Goal: Task Accomplishment & Management: Use online tool/utility

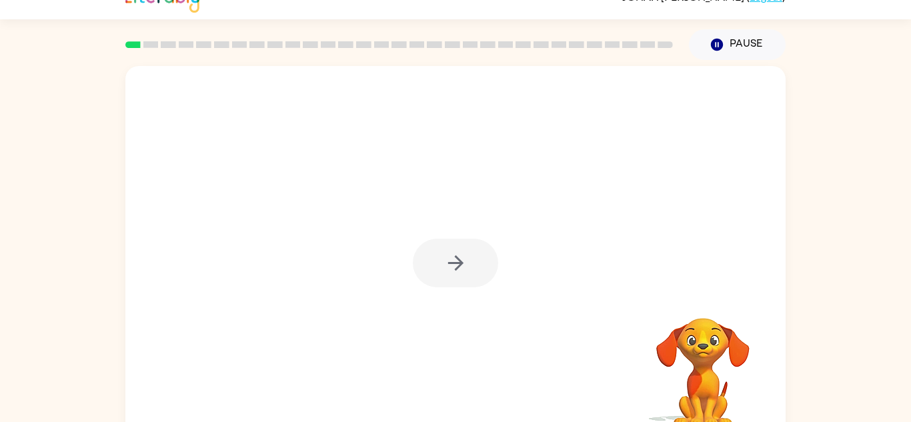
scroll to position [47, 0]
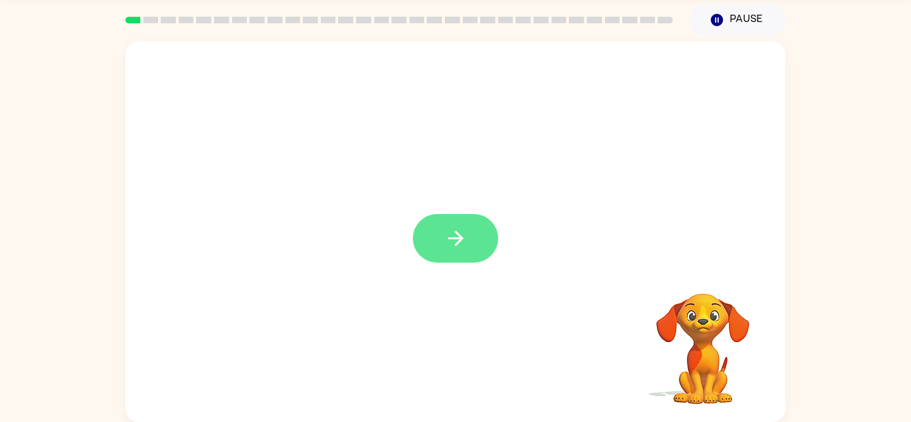
click at [426, 237] on button "button" at bounding box center [455, 238] width 85 height 49
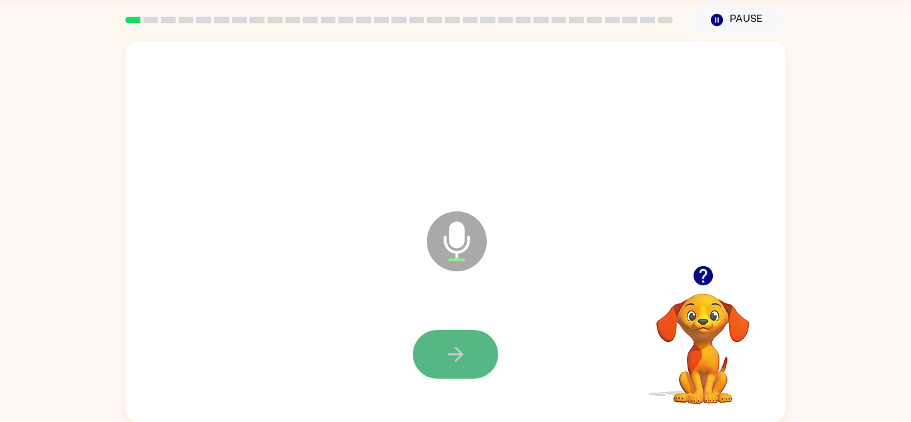
click at [457, 344] on icon "button" at bounding box center [455, 354] width 23 height 23
click at [466, 358] on icon "button" at bounding box center [455, 354] width 23 height 23
click at [434, 356] on button "button" at bounding box center [455, 354] width 85 height 49
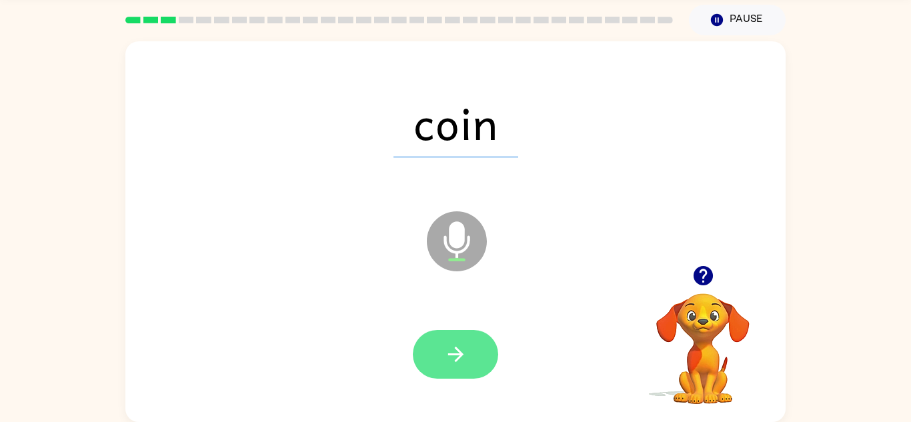
click at [486, 354] on button "button" at bounding box center [455, 354] width 85 height 49
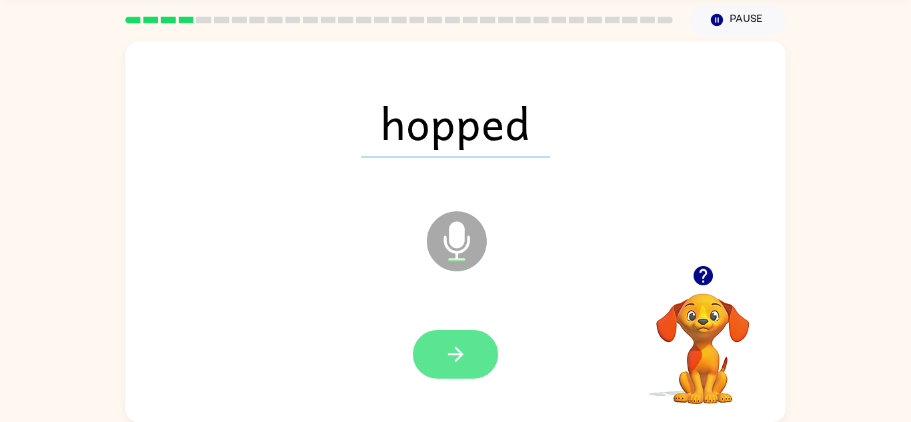
click at [439, 335] on button "button" at bounding box center [455, 354] width 85 height 49
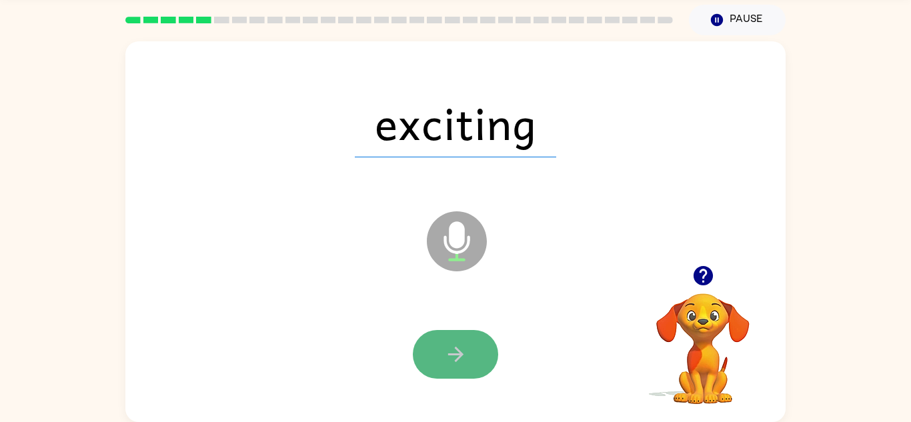
click at [472, 370] on button "button" at bounding box center [455, 354] width 85 height 49
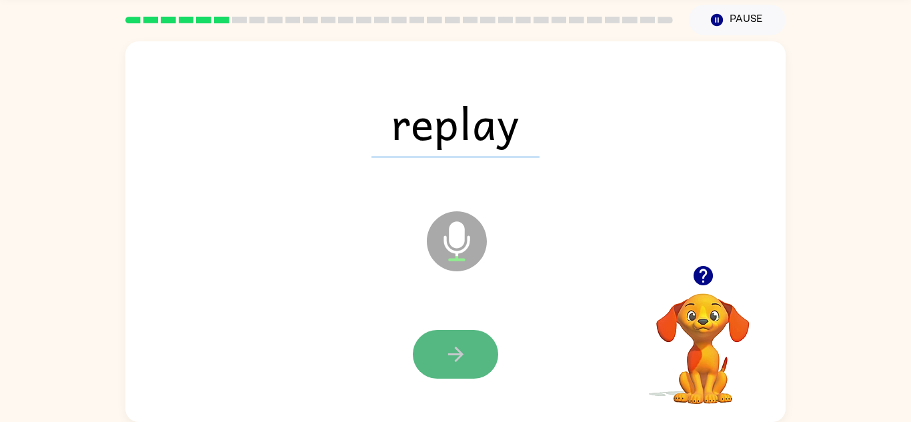
click at [465, 343] on icon "button" at bounding box center [455, 354] width 23 height 23
click at [471, 354] on button "button" at bounding box center [455, 354] width 85 height 49
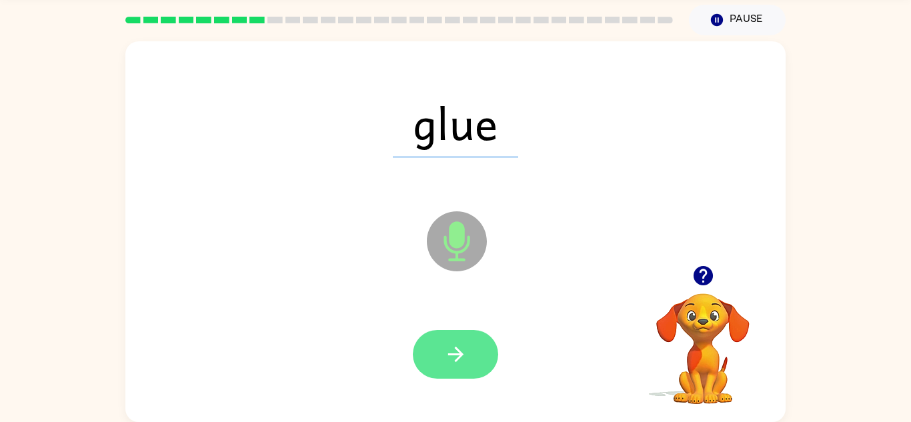
click at [473, 354] on button "button" at bounding box center [455, 354] width 85 height 49
click at [476, 358] on button "button" at bounding box center [455, 354] width 85 height 49
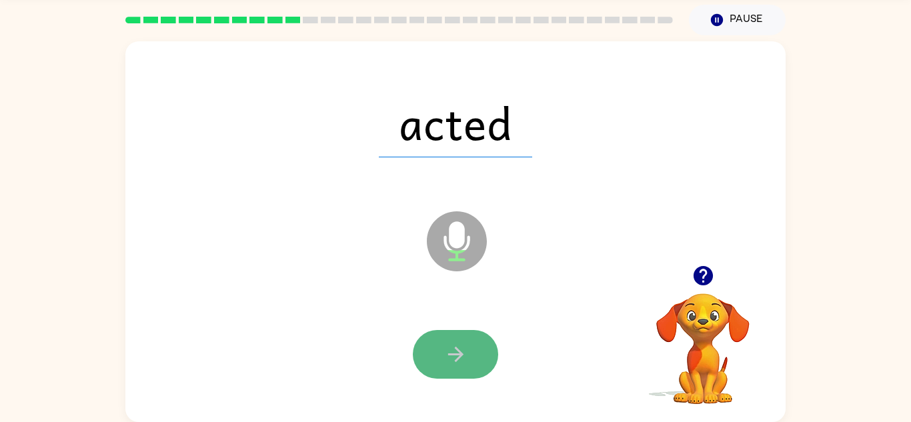
click at [478, 355] on button "button" at bounding box center [455, 354] width 85 height 49
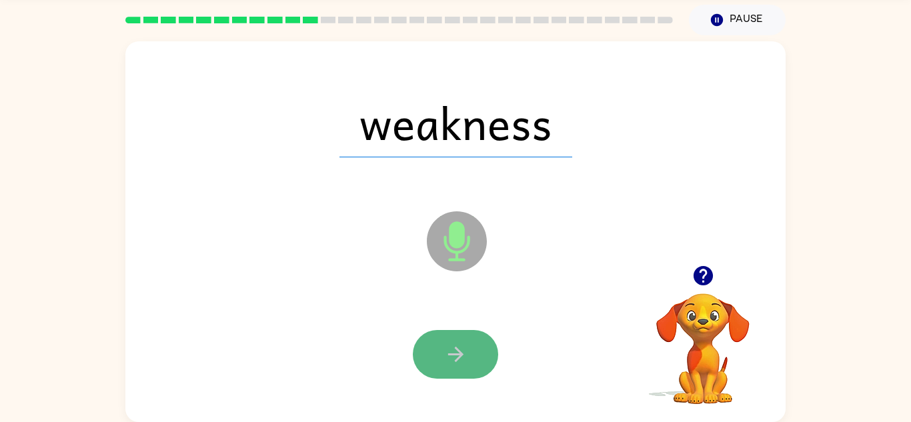
click at [483, 354] on button "button" at bounding box center [455, 354] width 85 height 49
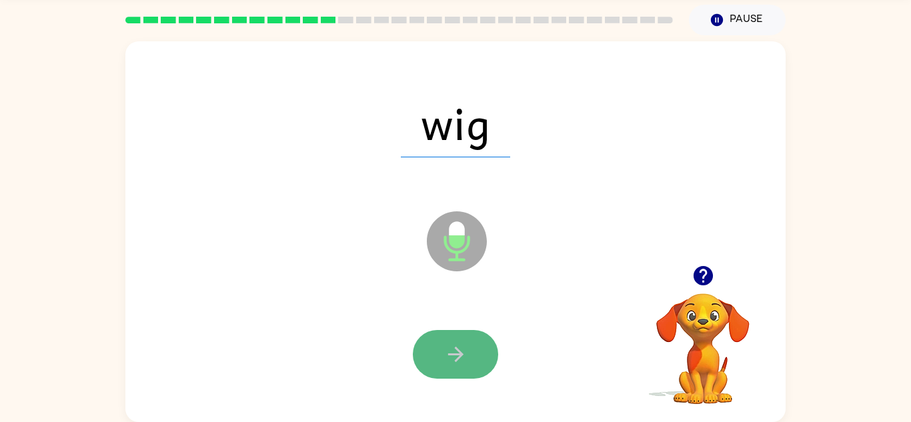
click at [483, 352] on button "button" at bounding box center [455, 354] width 85 height 49
click at [482, 360] on button "button" at bounding box center [455, 354] width 85 height 49
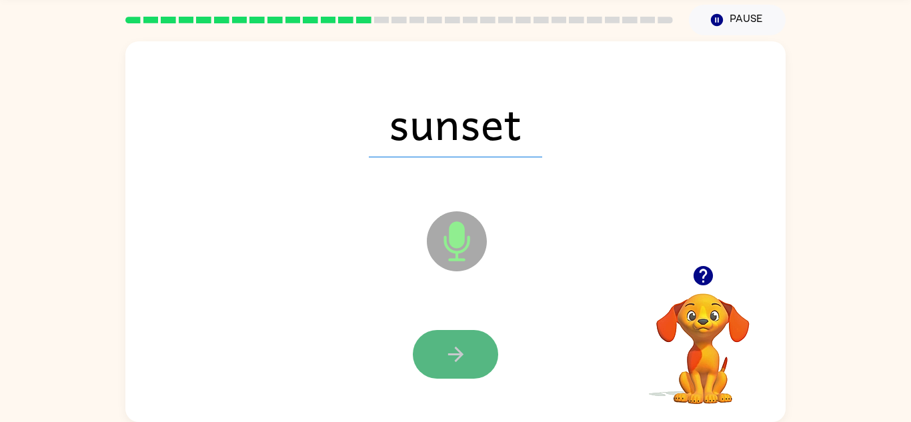
click at [482, 360] on button "button" at bounding box center [455, 354] width 85 height 49
click at [482, 357] on button "button" at bounding box center [455, 354] width 85 height 49
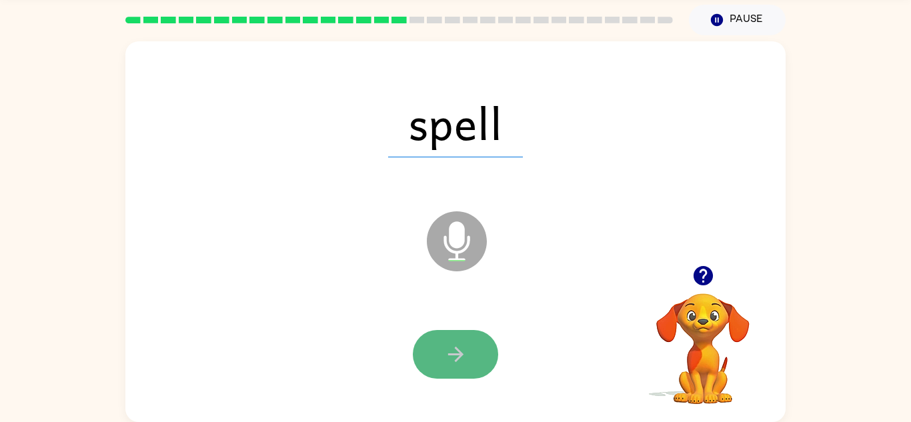
click at [482, 363] on button "button" at bounding box center [455, 354] width 85 height 49
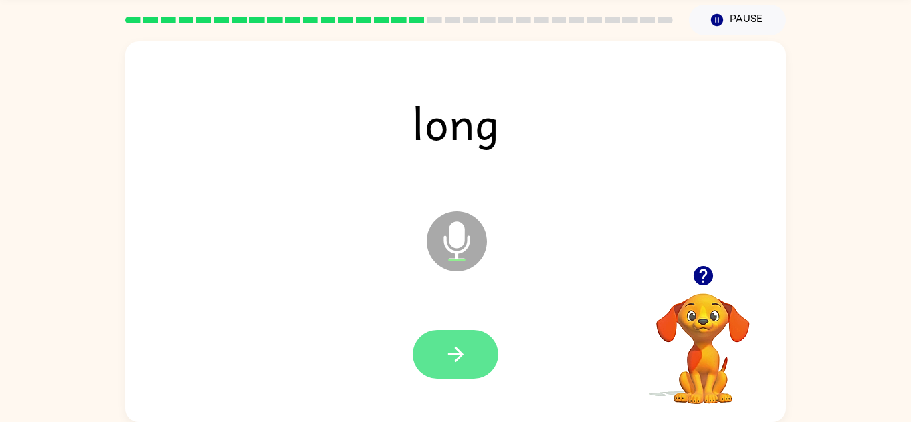
click at [482, 364] on button "button" at bounding box center [455, 354] width 85 height 49
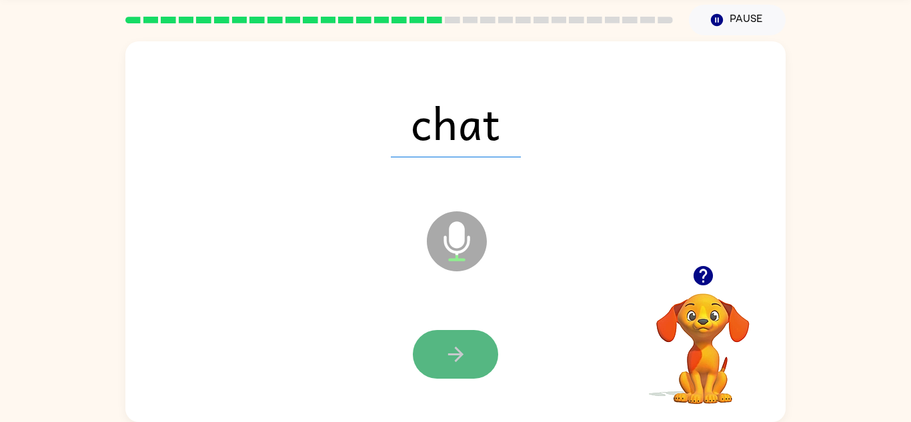
click at [482, 362] on button "button" at bounding box center [455, 354] width 85 height 49
click at [481, 358] on button "button" at bounding box center [455, 354] width 85 height 49
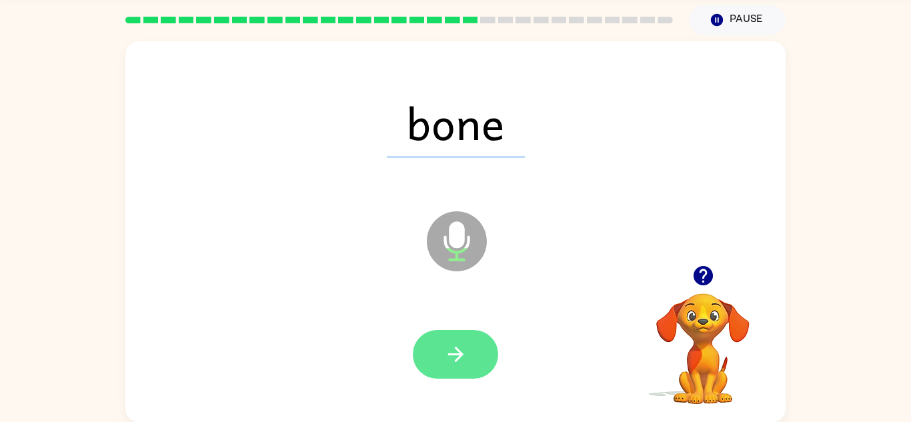
click at [480, 361] on button "button" at bounding box center [455, 354] width 85 height 49
click at [482, 365] on button "button" at bounding box center [455, 354] width 85 height 49
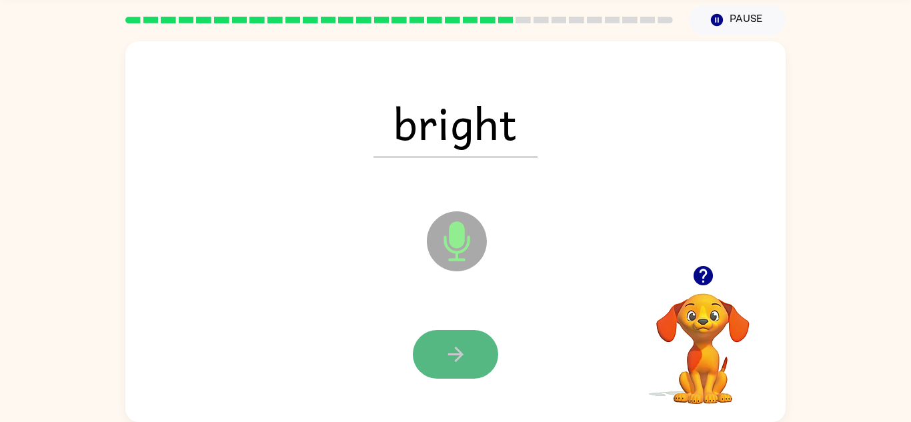
click at [484, 374] on button "button" at bounding box center [455, 354] width 85 height 49
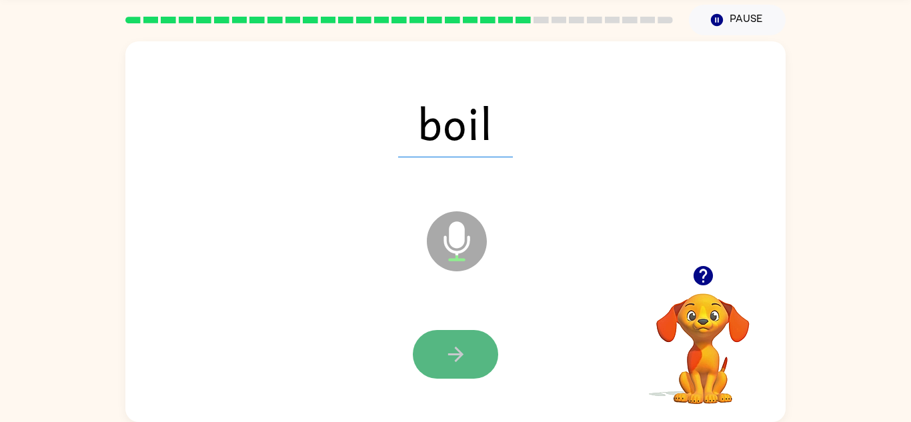
click at [482, 372] on button "button" at bounding box center [455, 354] width 85 height 49
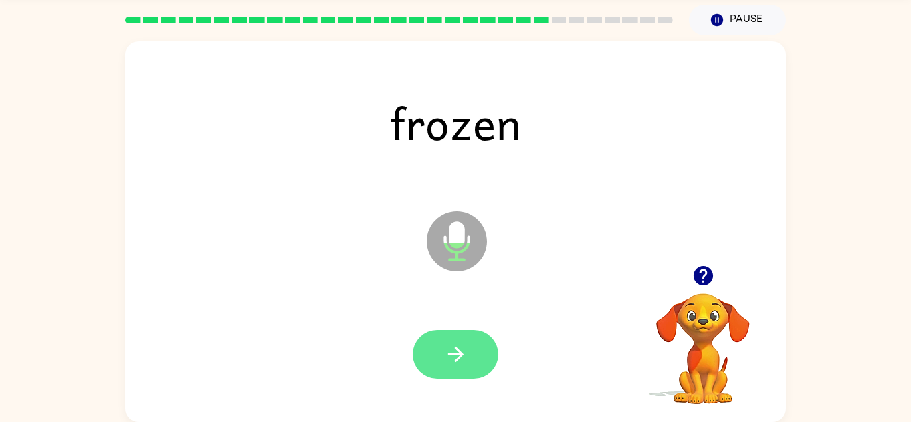
click at [482, 375] on button "button" at bounding box center [455, 354] width 85 height 49
click at [482, 373] on button "button" at bounding box center [455, 354] width 85 height 49
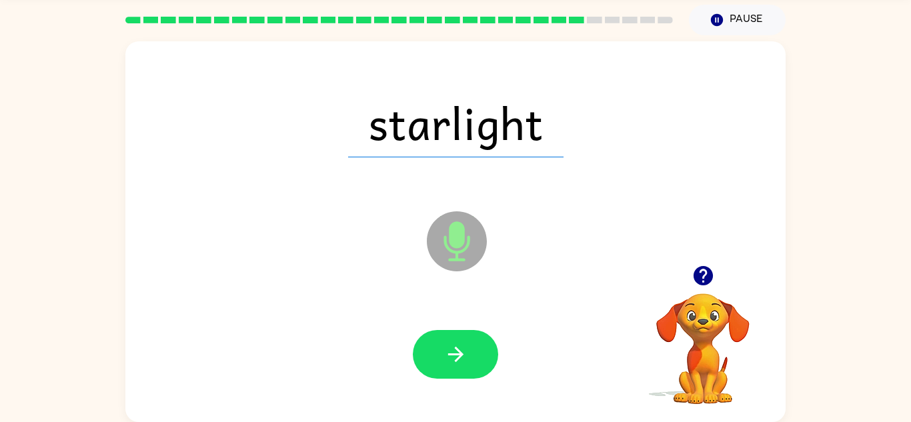
click at [485, 378] on div at bounding box center [455, 354] width 85 height 49
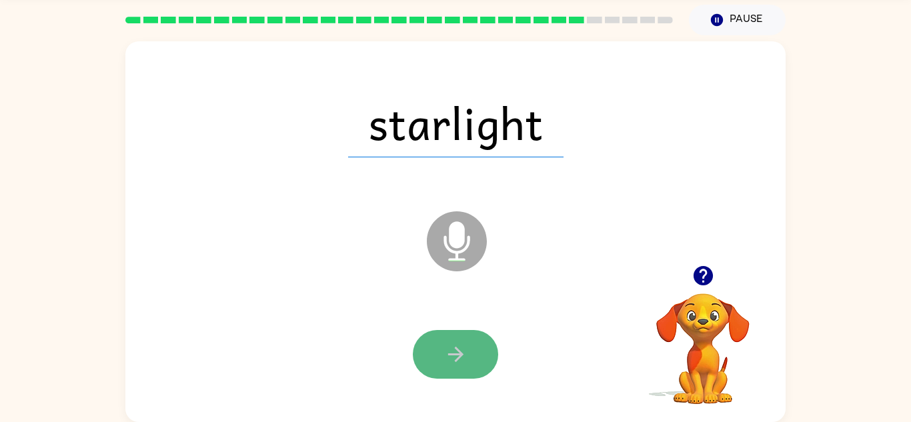
click at [481, 364] on button "button" at bounding box center [455, 354] width 85 height 49
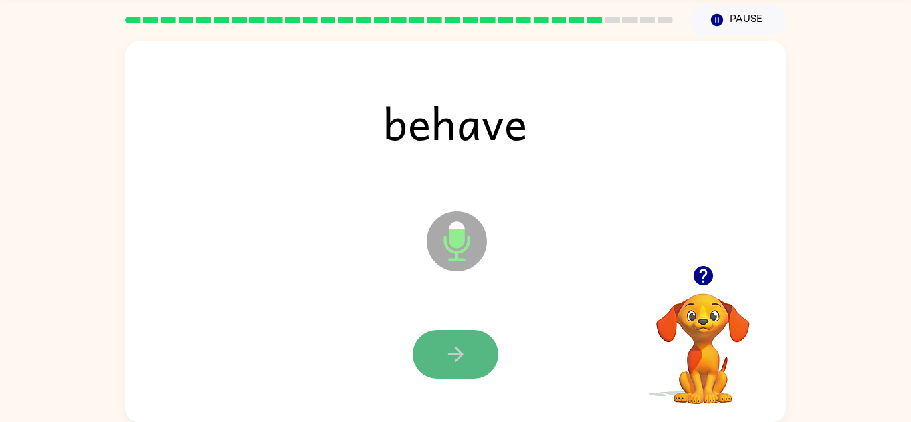
click at [481, 375] on button "button" at bounding box center [455, 354] width 85 height 49
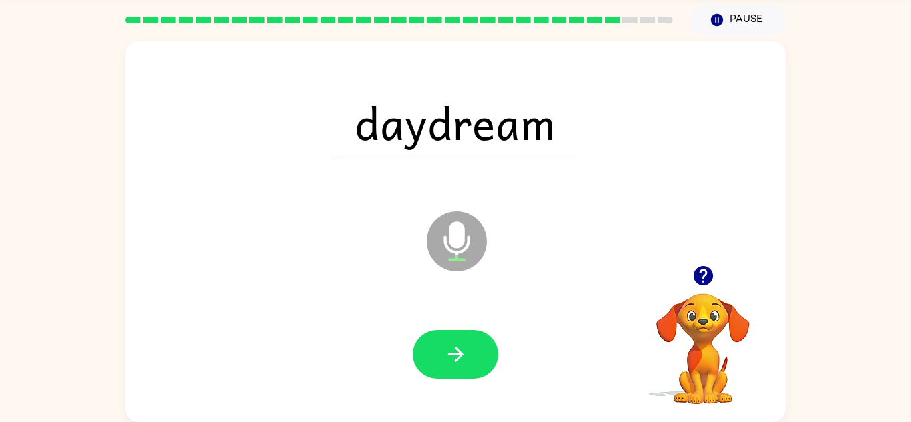
click at [484, 378] on div at bounding box center [455, 354] width 85 height 49
click at [476, 360] on button "button" at bounding box center [455, 354] width 85 height 49
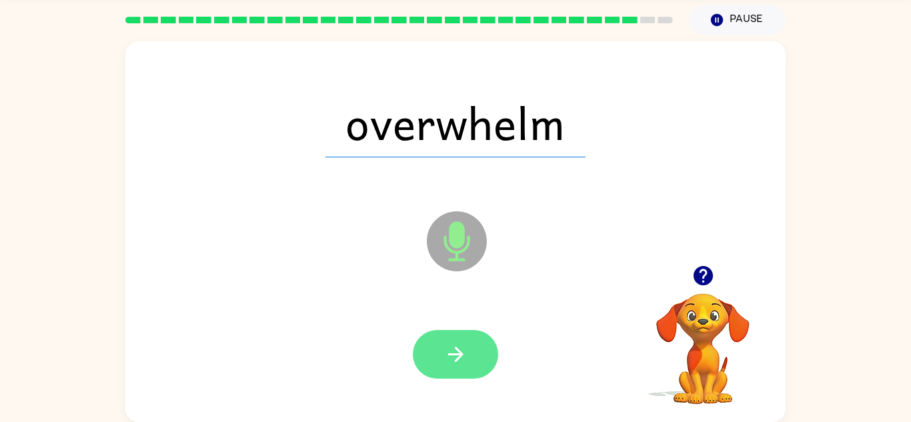
click at [482, 364] on button "button" at bounding box center [455, 354] width 85 height 49
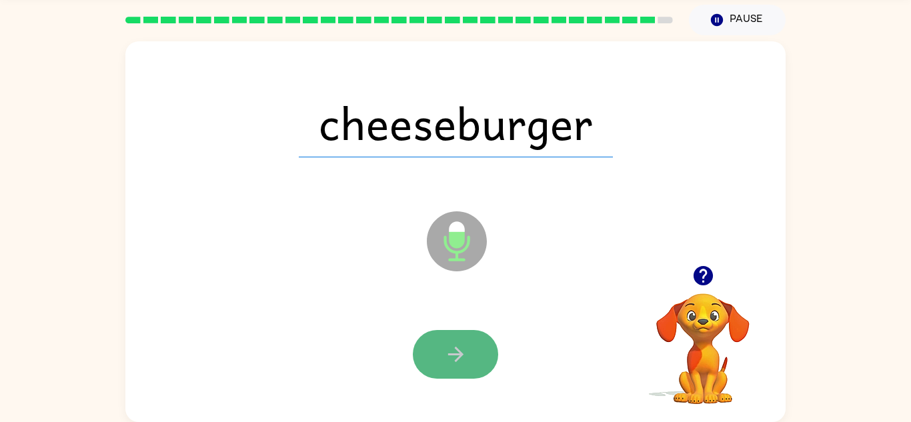
click at [481, 372] on button "button" at bounding box center [455, 354] width 85 height 49
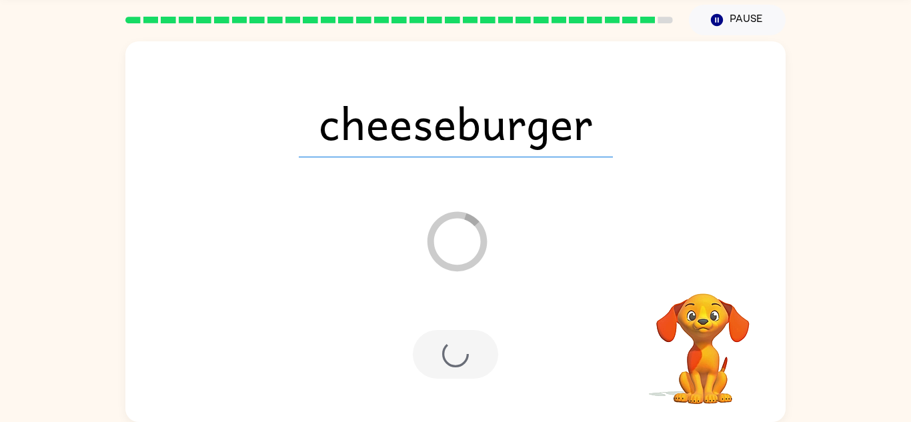
scroll to position [23, 0]
